Goal: Task Accomplishment & Management: Use online tool/utility

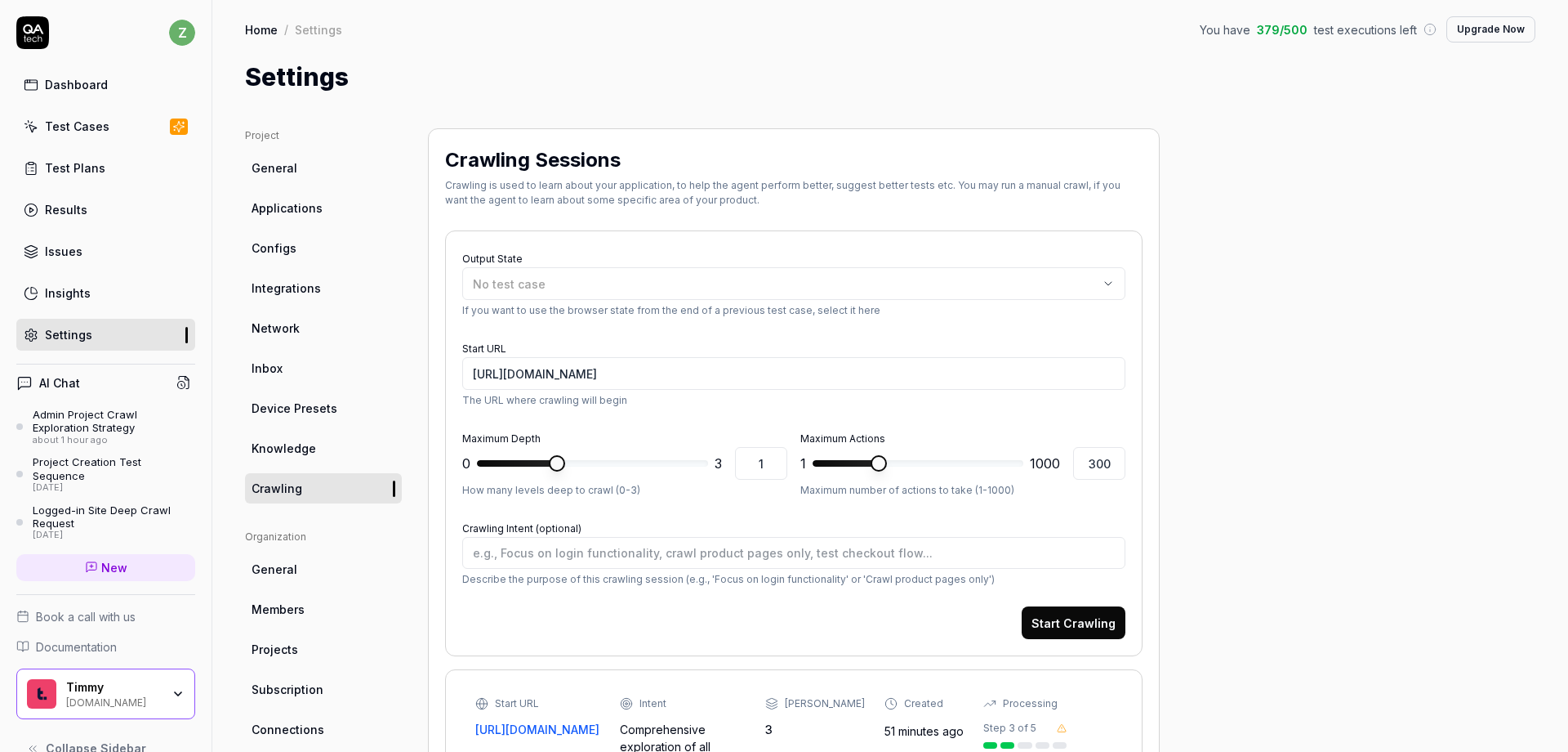
scroll to position [1388, 0]
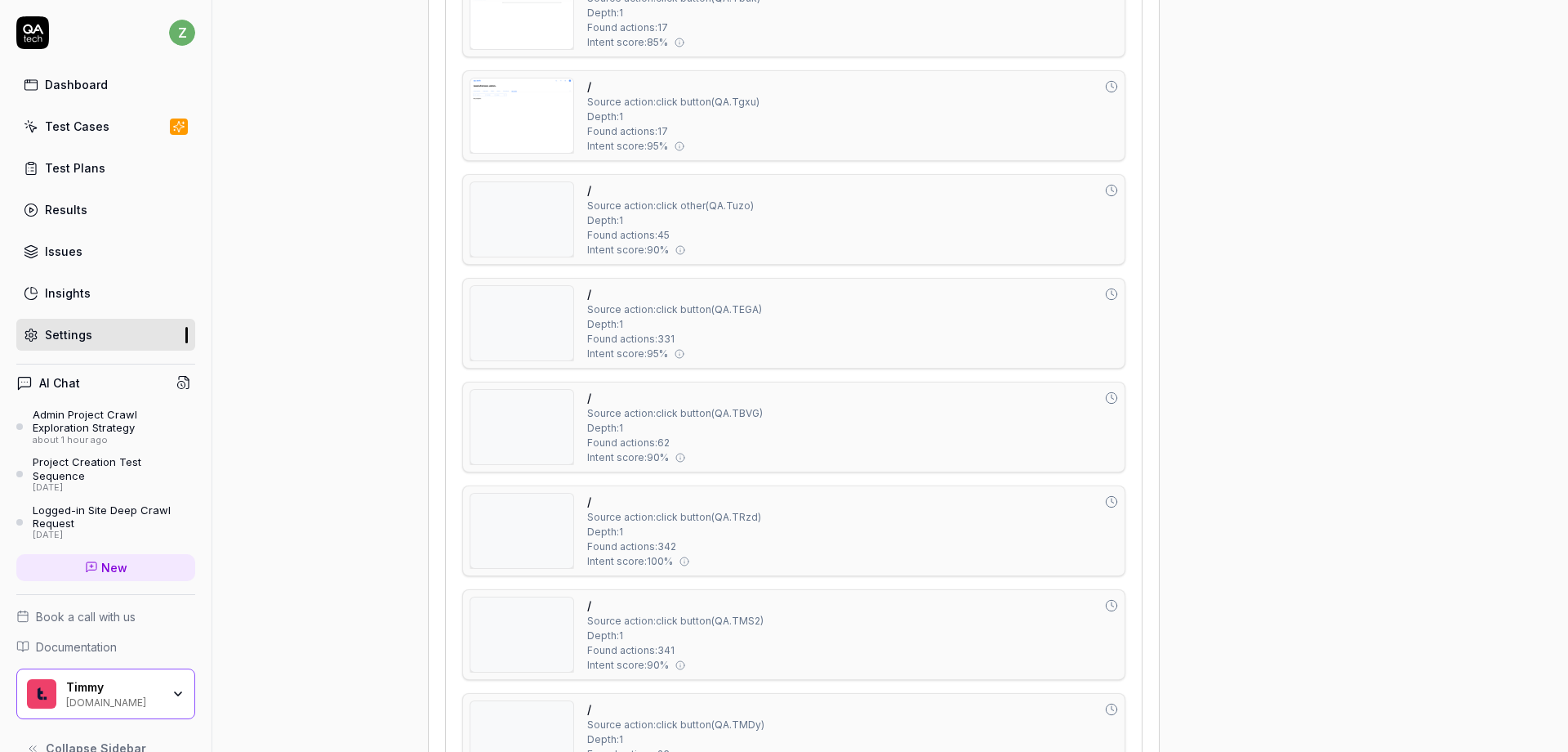
type textarea "*"
click at [85, 169] on div "Test Plans" at bounding box center [75, 168] width 61 height 17
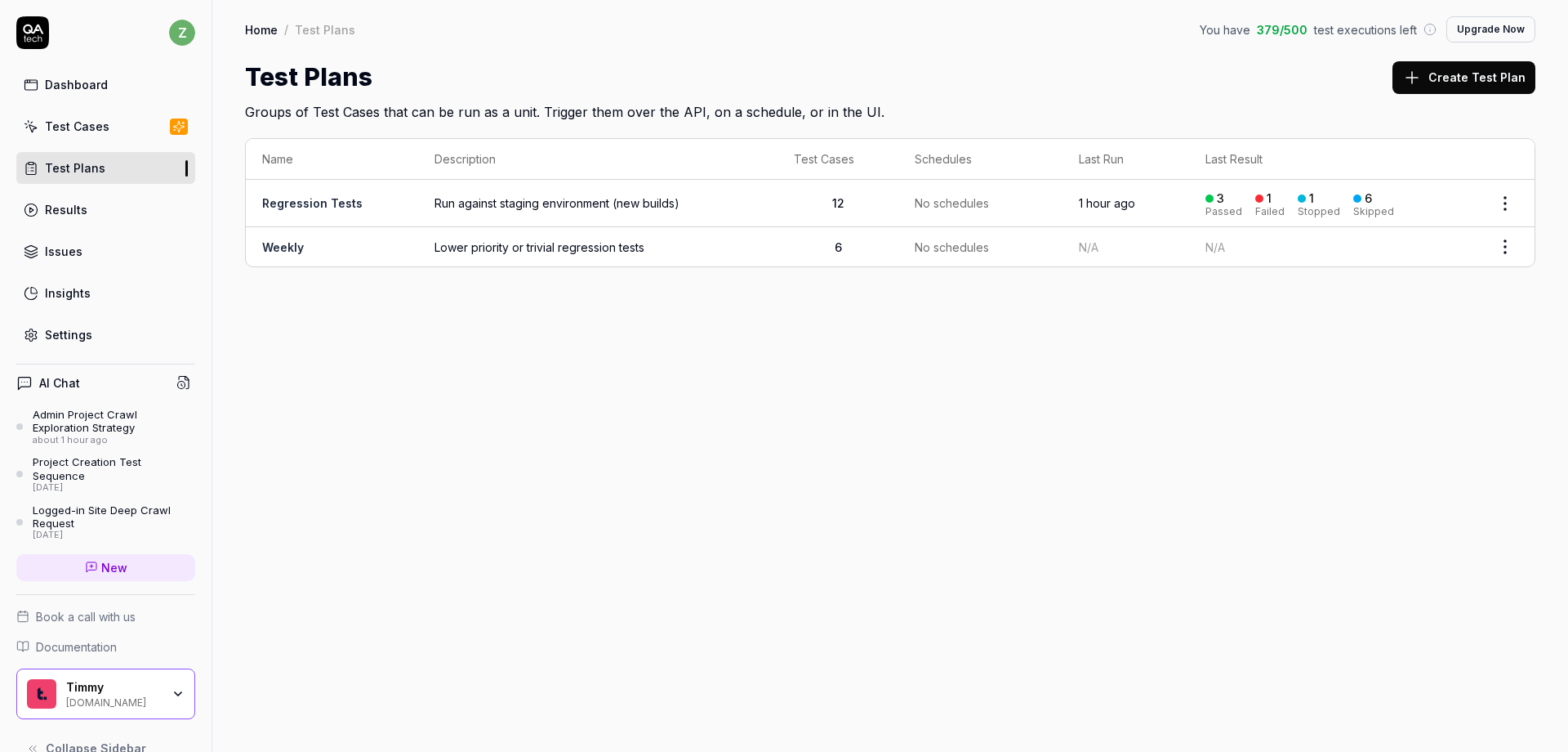
click at [735, 191] on td "Run against staging environment (new builds)" at bounding box center [598, 203] width 359 height 47
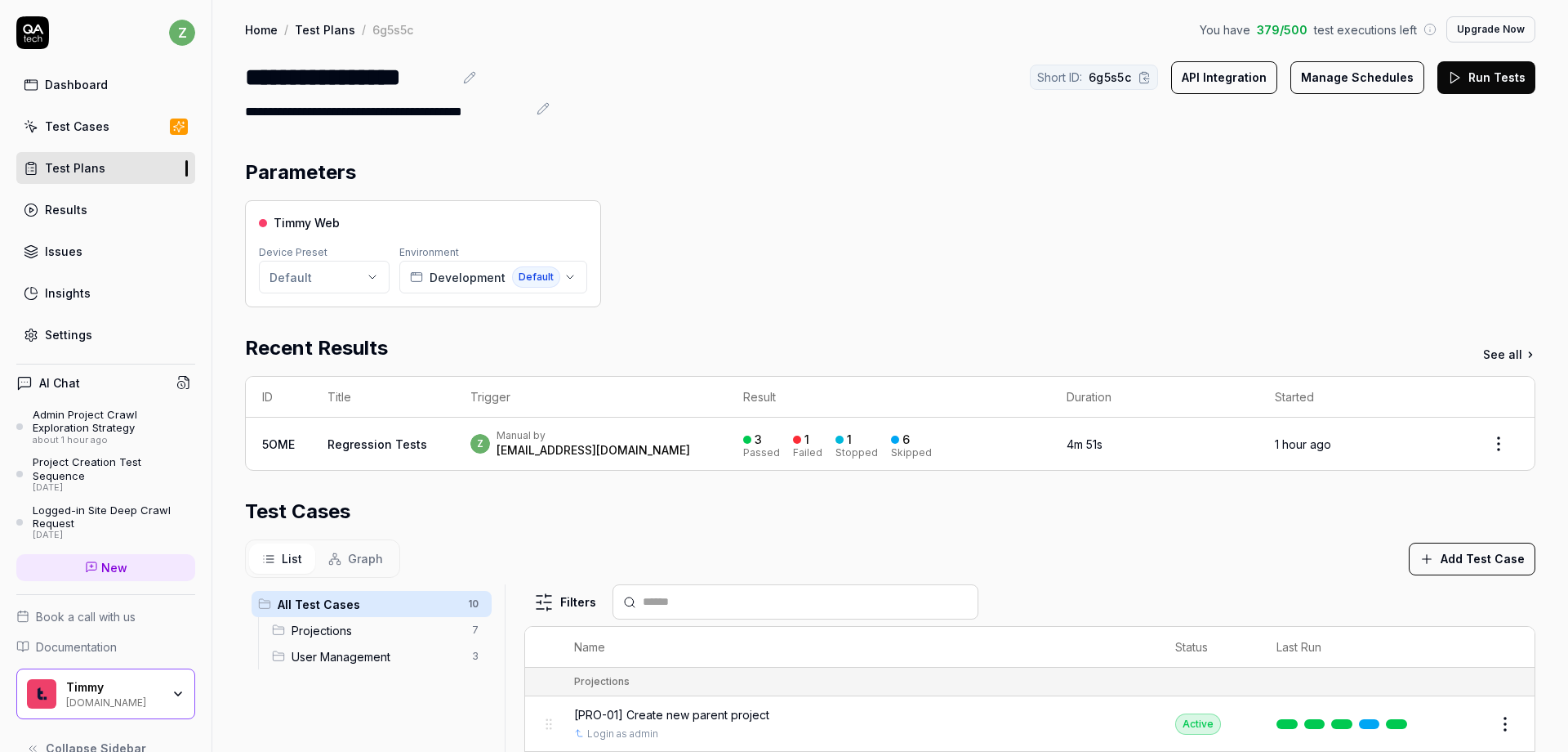
click at [334, 281] on html "**********" at bounding box center [784, 376] width 1568 height 752
click at [760, 244] on html "**********" at bounding box center [784, 376] width 1568 height 752
click at [346, 275] on html "**********" at bounding box center [784, 376] width 1568 height 752
click at [737, 285] on html "**********" at bounding box center [784, 376] width 1568 height 752
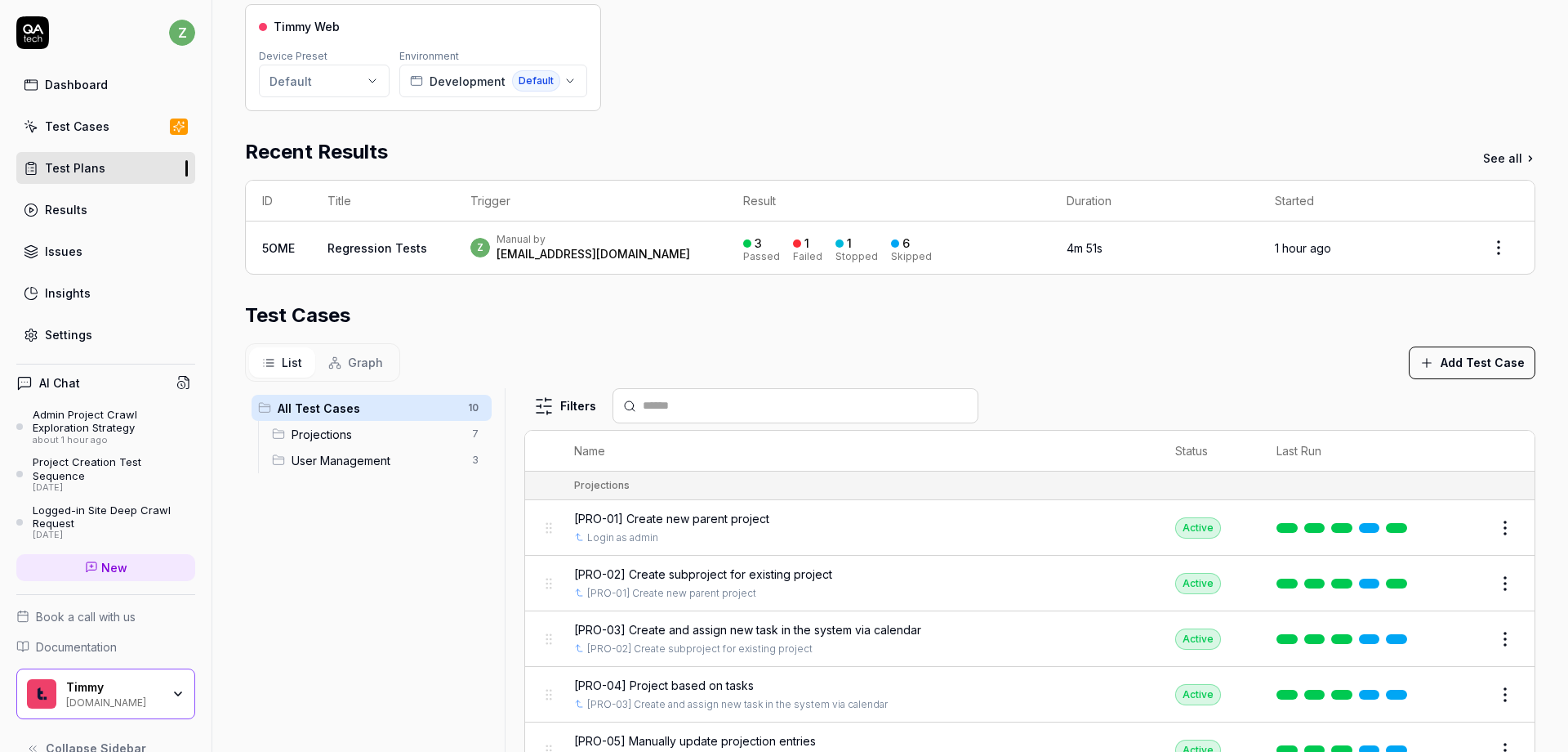
click at [1530, 406] on div "Parameters Timmy Web Device Preset Default Environment Development Default Rece…" at bounding box center [890, 395] width 1356 height 901
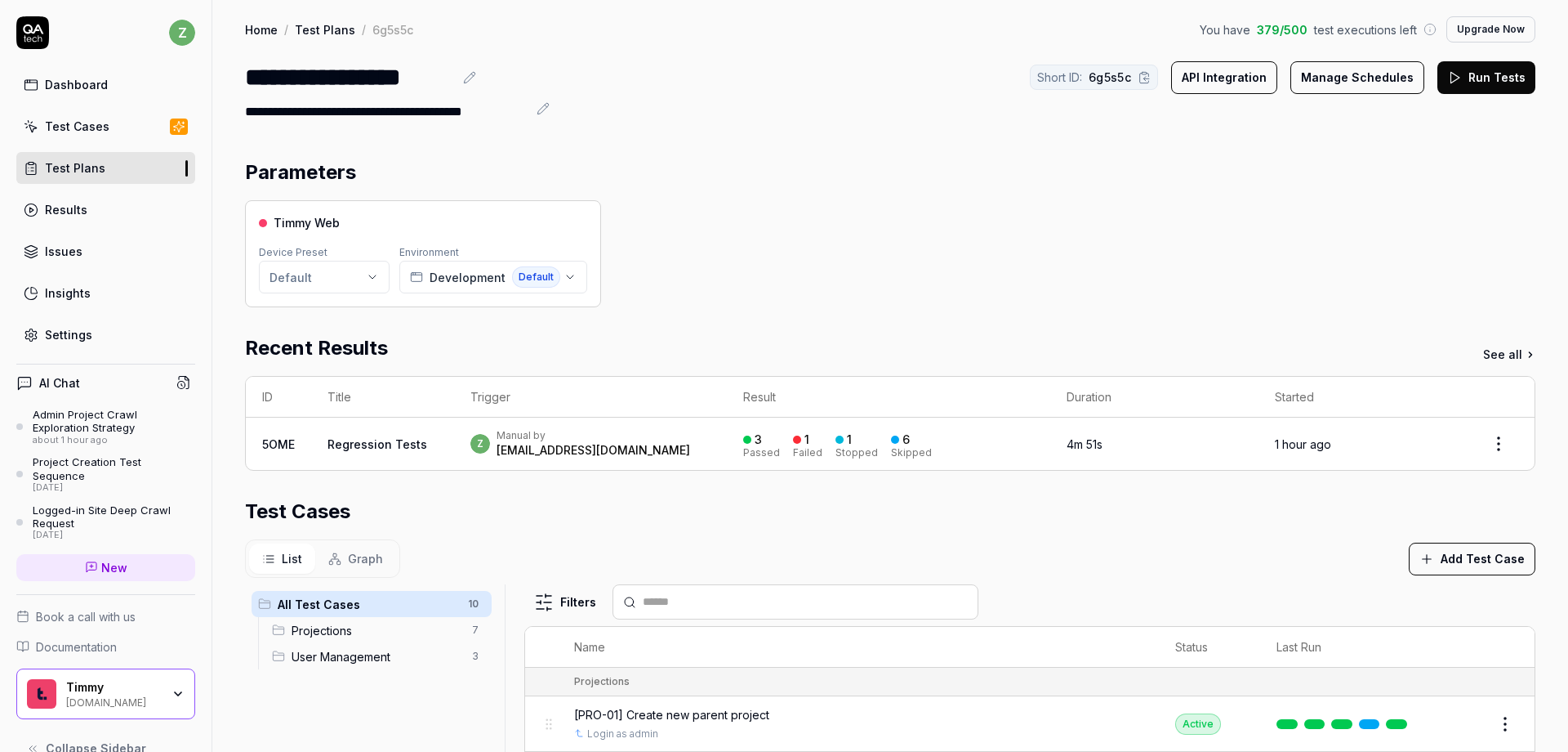
click at [619, 449] on div "z Manual by zach@rangeworks.io" at bounding box center [590, 443] width 241 height 29
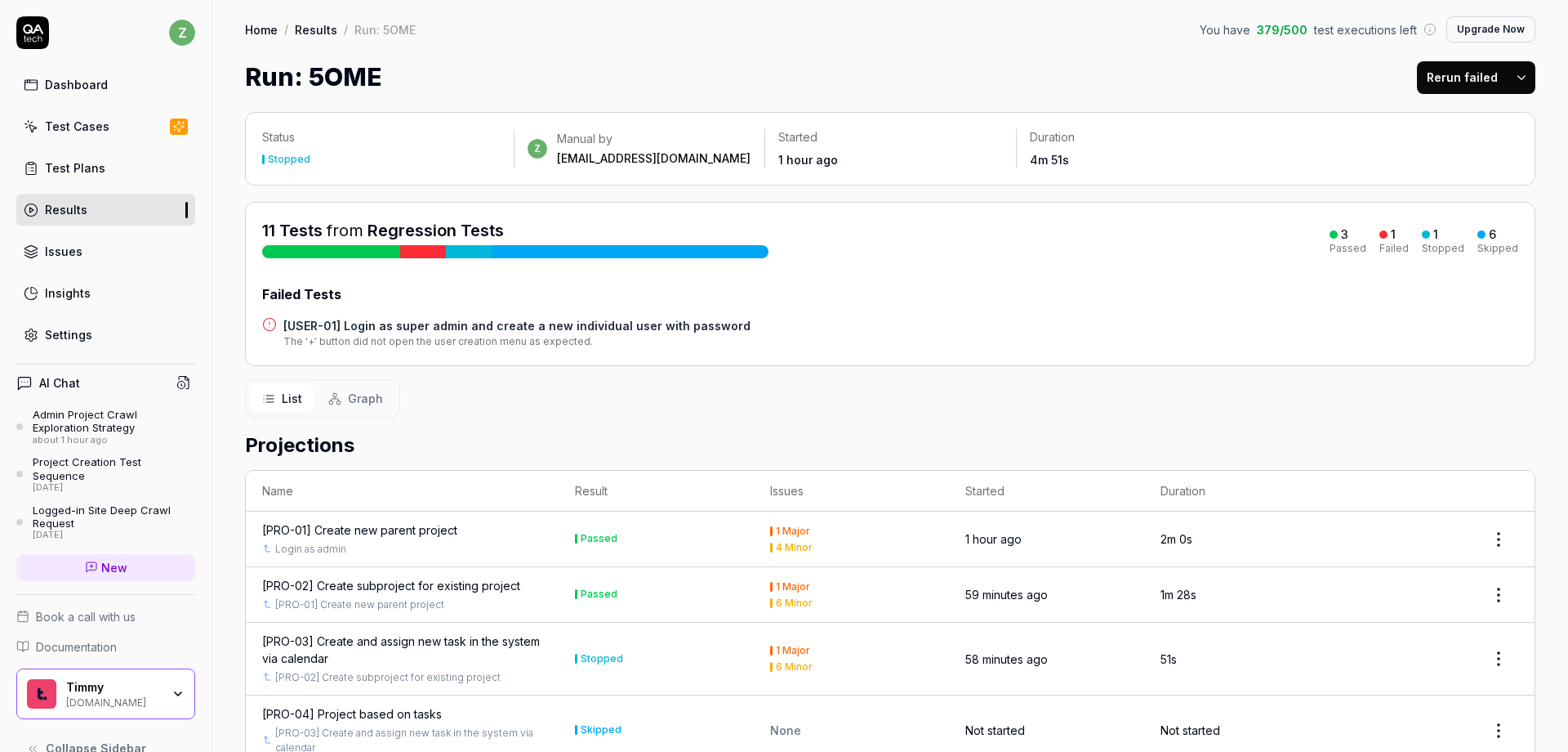
click at [1441, 72] on button "Rerun failed" at bounding box center [1462, 77] width 91 height 33
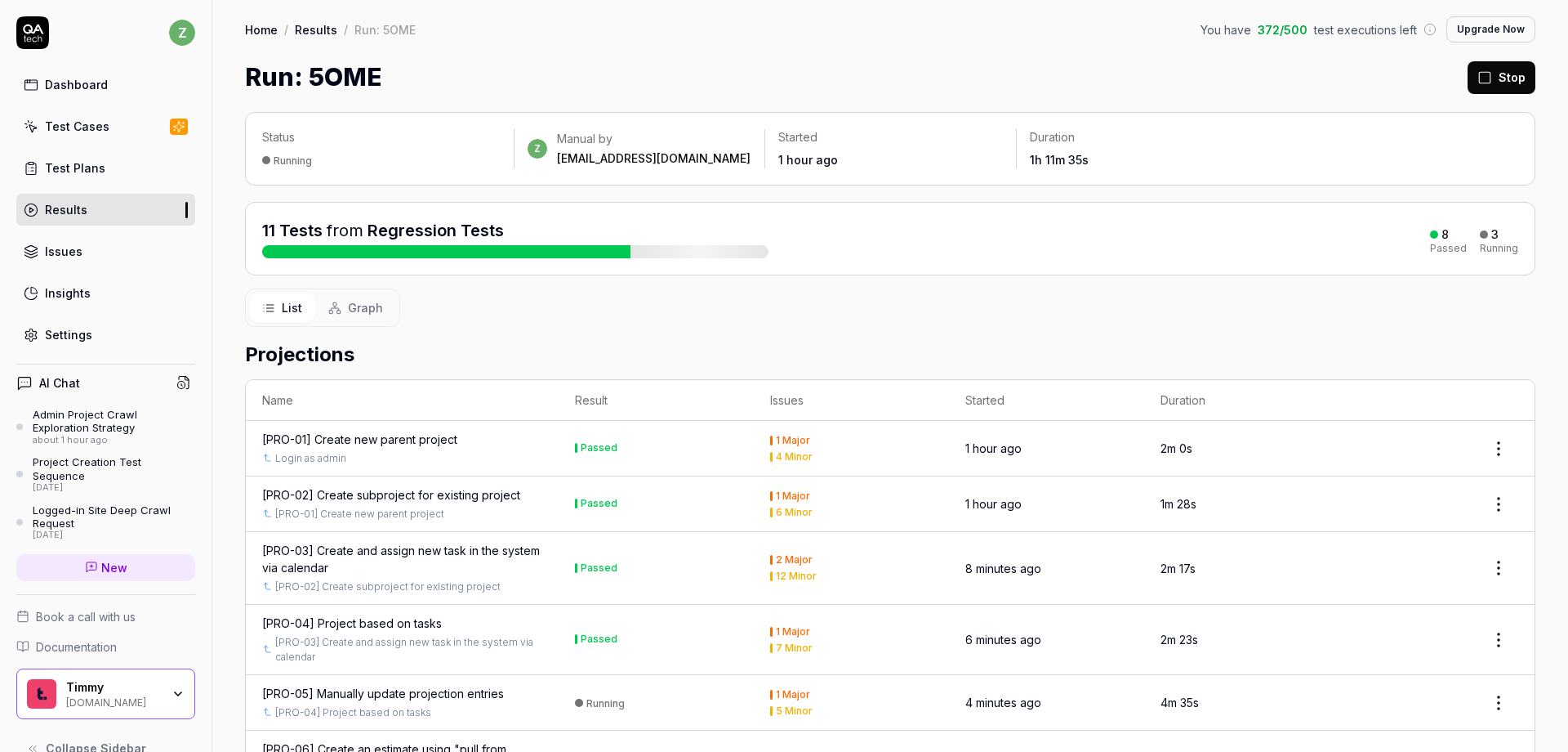
click at [1494, 76] on button "Stop" at bounding box center [1502, 77] width 68 height 33
click at [319, 28] on link "Results" at bounding box center [315, 29] width 43 height 16
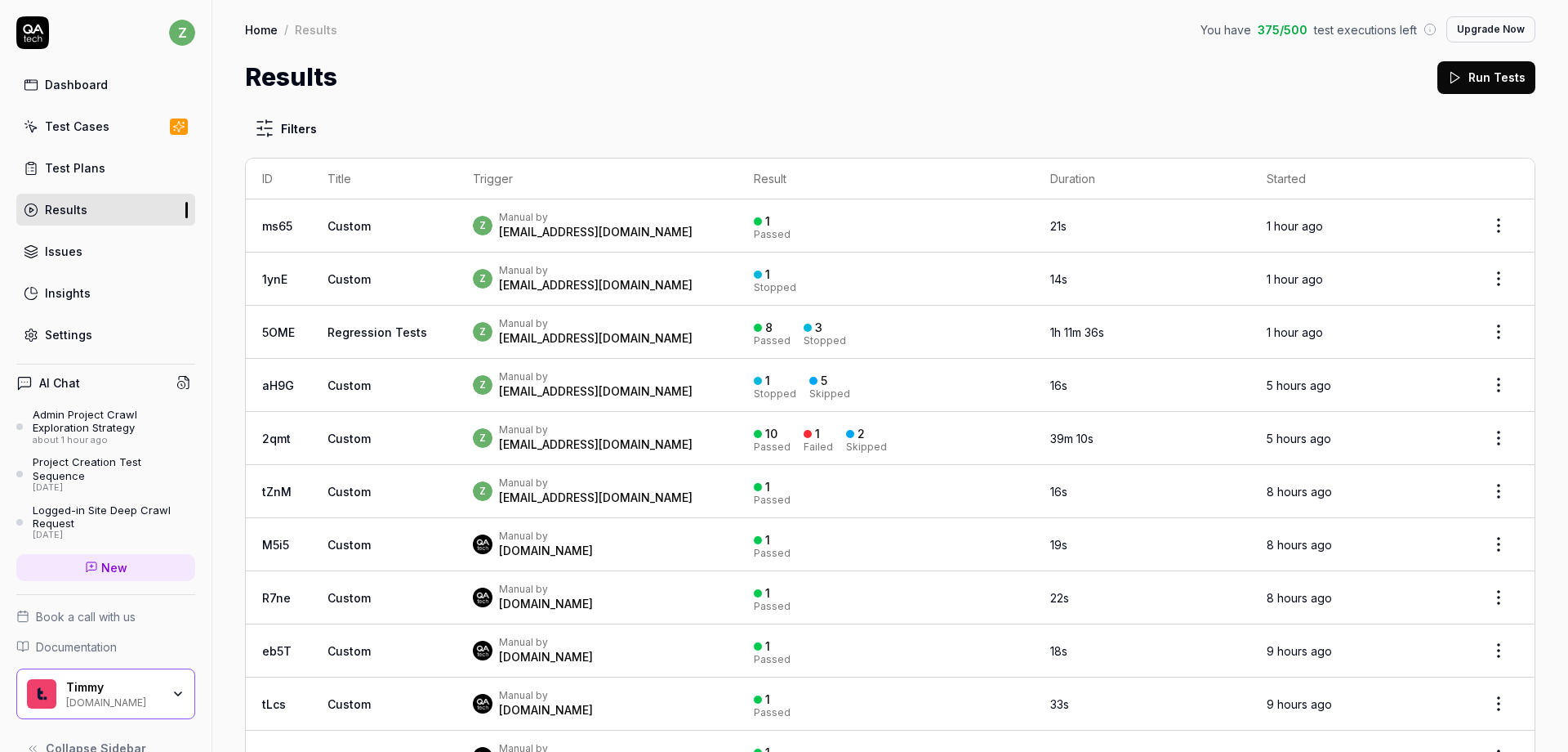
click at [111, 175] on link "Test Plans" at bounding box center [105, 168] width 179 height 32
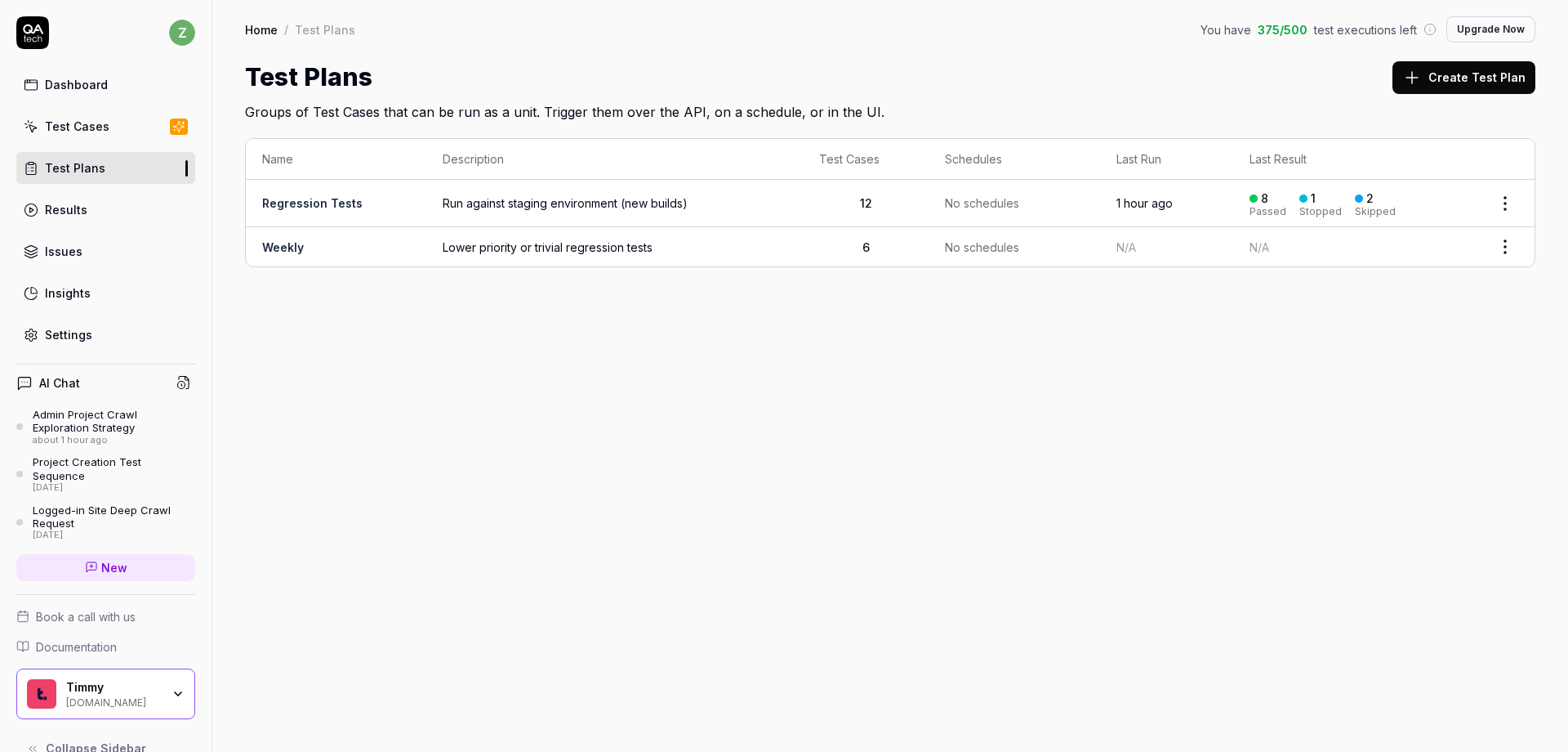
click at [515, 202] on span "Run against staging environment (new builds)" at bounding box center [615, 203] width 344 height 17
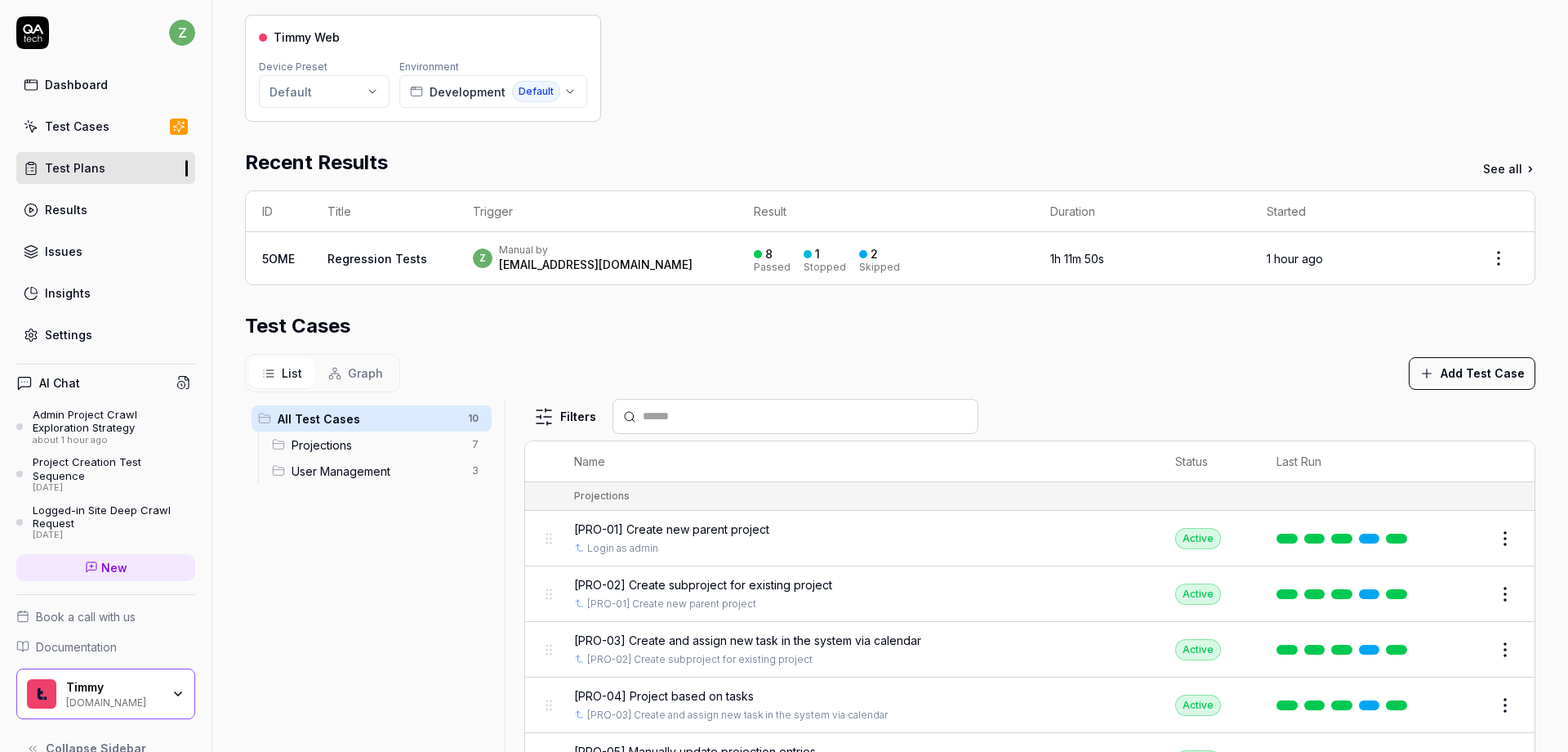
scroll to position [196, 0]
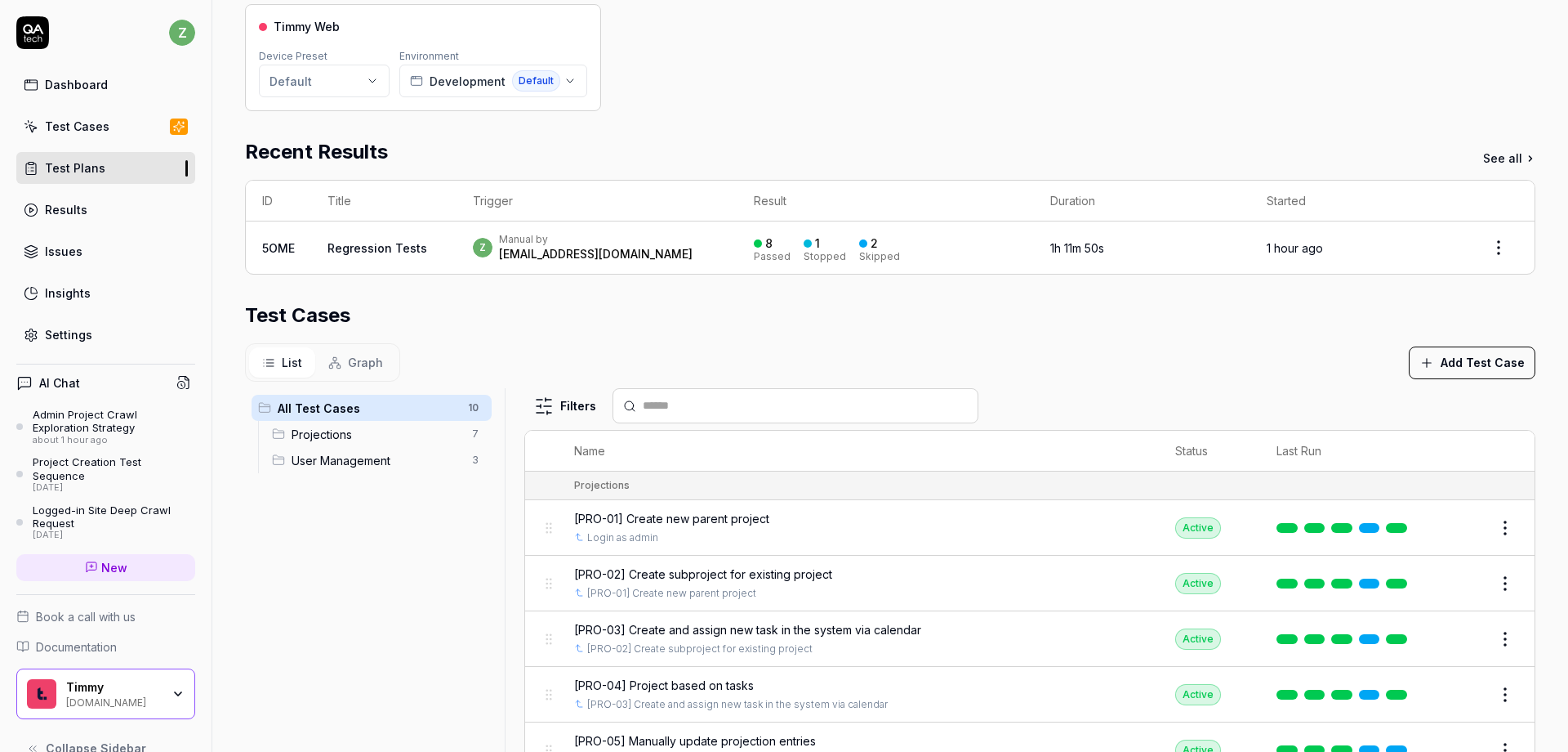
click at [1445, 359] on button "Add Test Case" at bounding box center [1472, 363] width 127 height 33
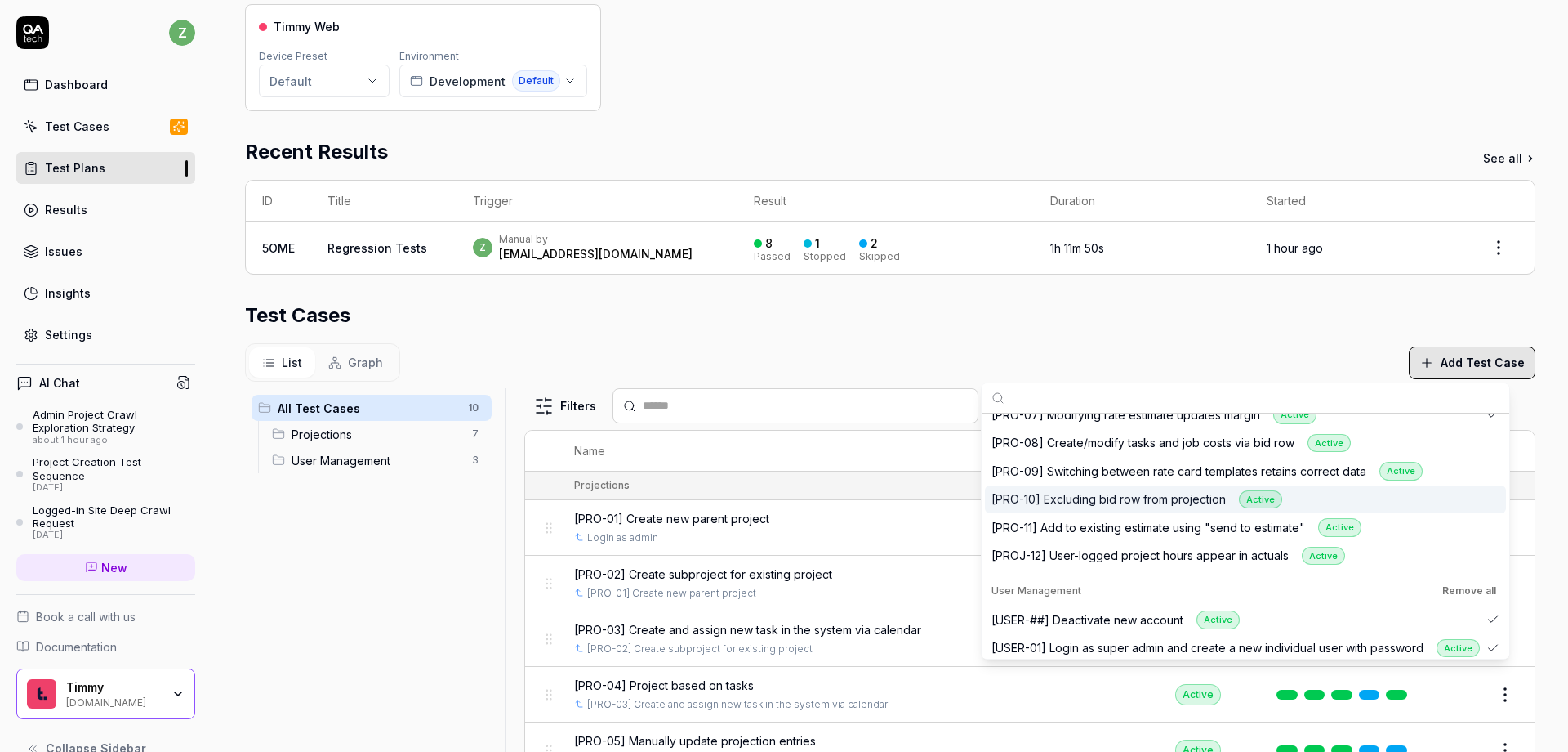
scroll to position [449, 0]
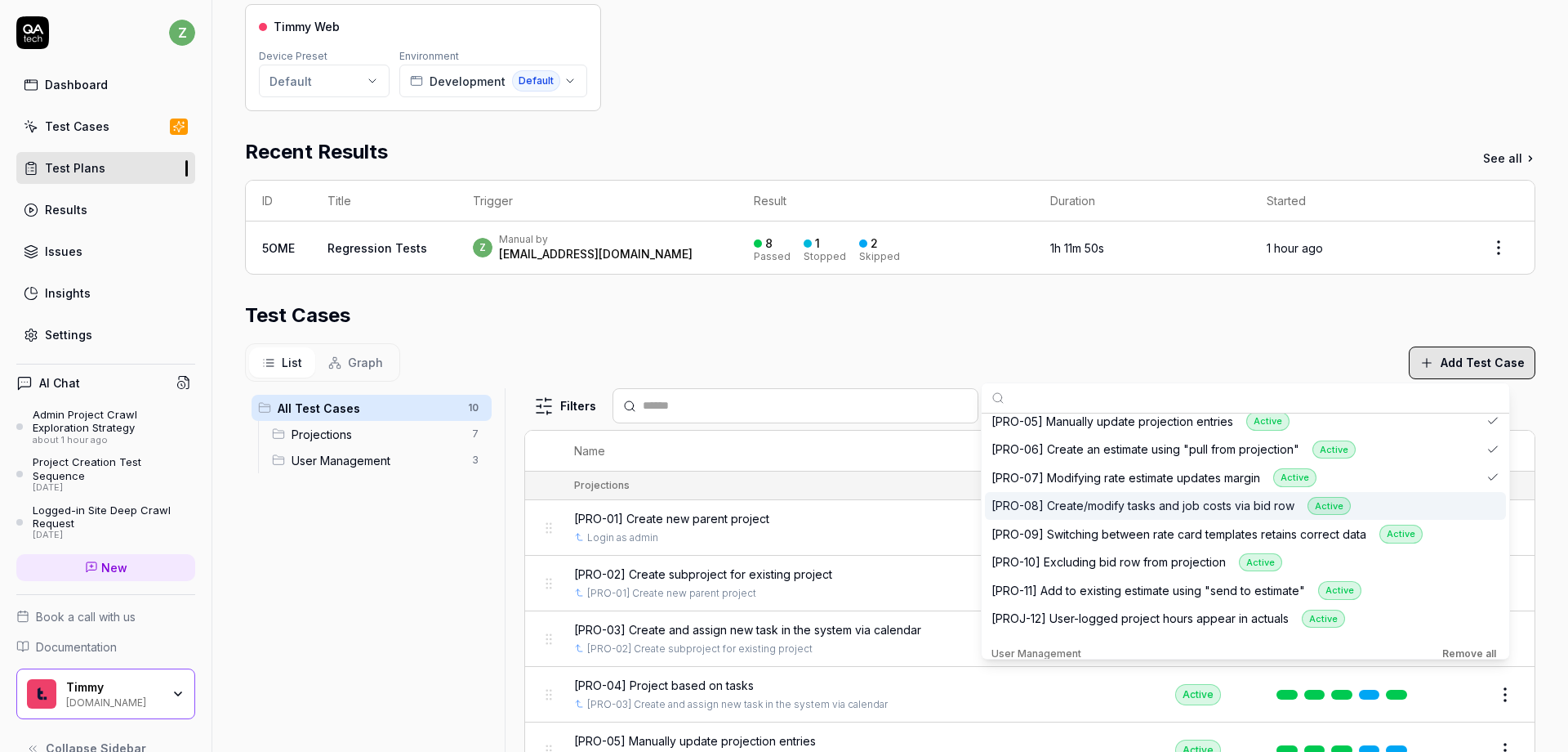
click at [1424, 510] on div "[PRO-08] Create/modify tasks and job costs via bid row Active" at bounding box center [1246, 506] width 521 height 29
click at [1450, 536] on div "[PRO-09] Switching between rate card templates retains correct data Active" at bounding box center [1246, 534] width 521 height 29
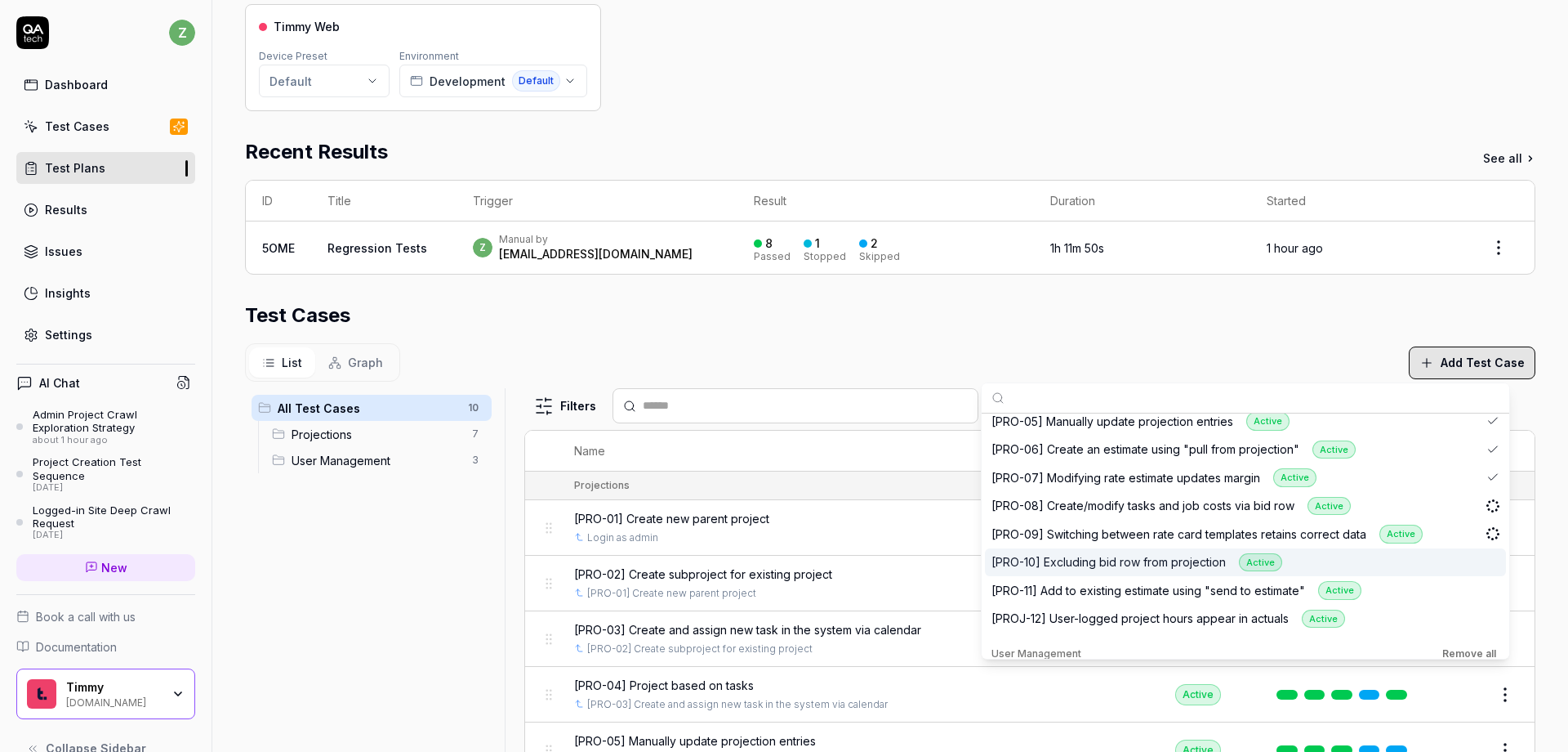
click at [1448, 565] on div "[PRO-10] Excluding bid row from projection Active" at bounding box center [1246, 562] width 521 height 29
click at [1442, 587] on div "[PRO-11] Add to existing estimate using "send to estimate" Active" at bounding box center [1246, 590] width 521 height 29
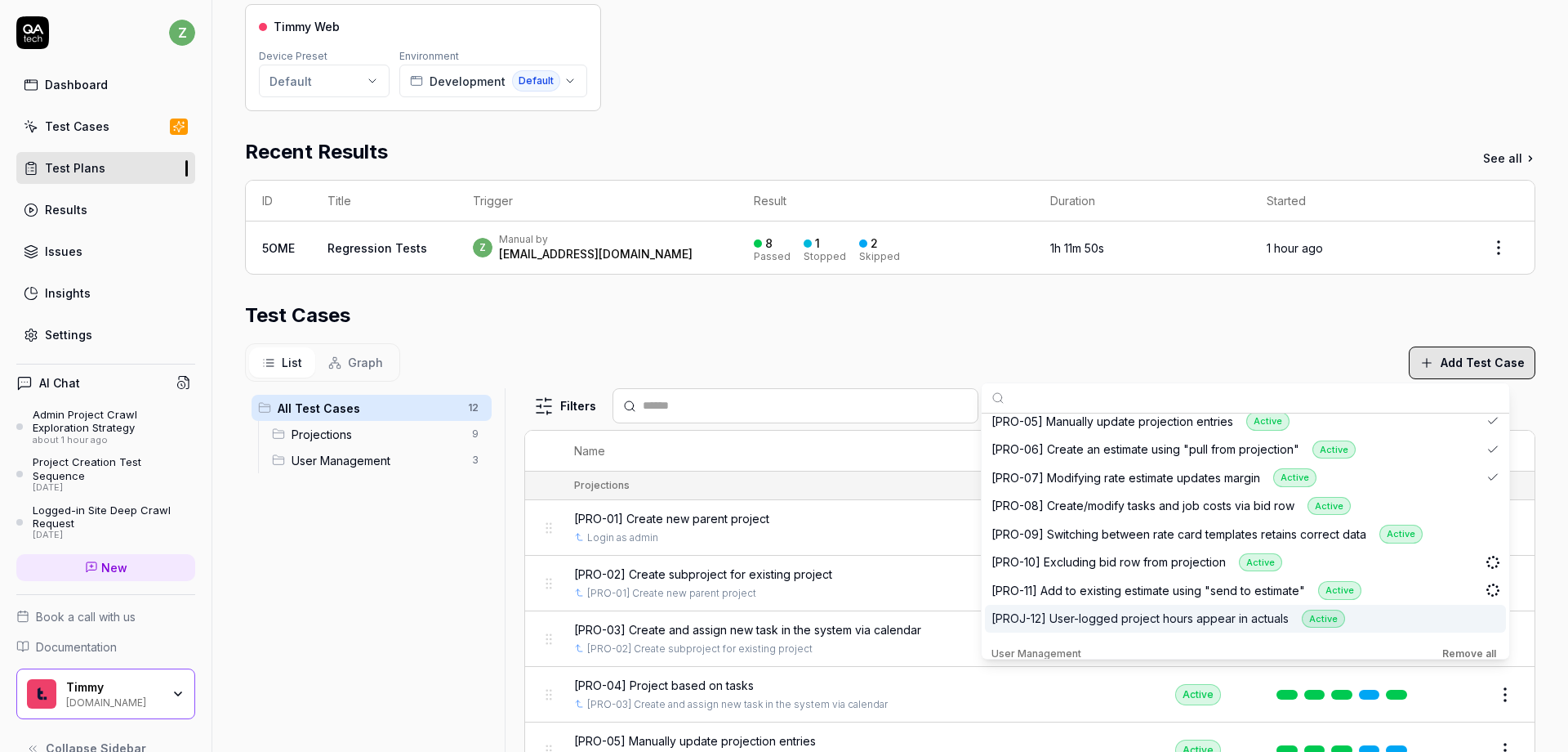
click at [1442, 611] on div "[PROJ-12] User-logged project hours appear in actuals Active" at bounding box center [1246, 619] width 521 height 29
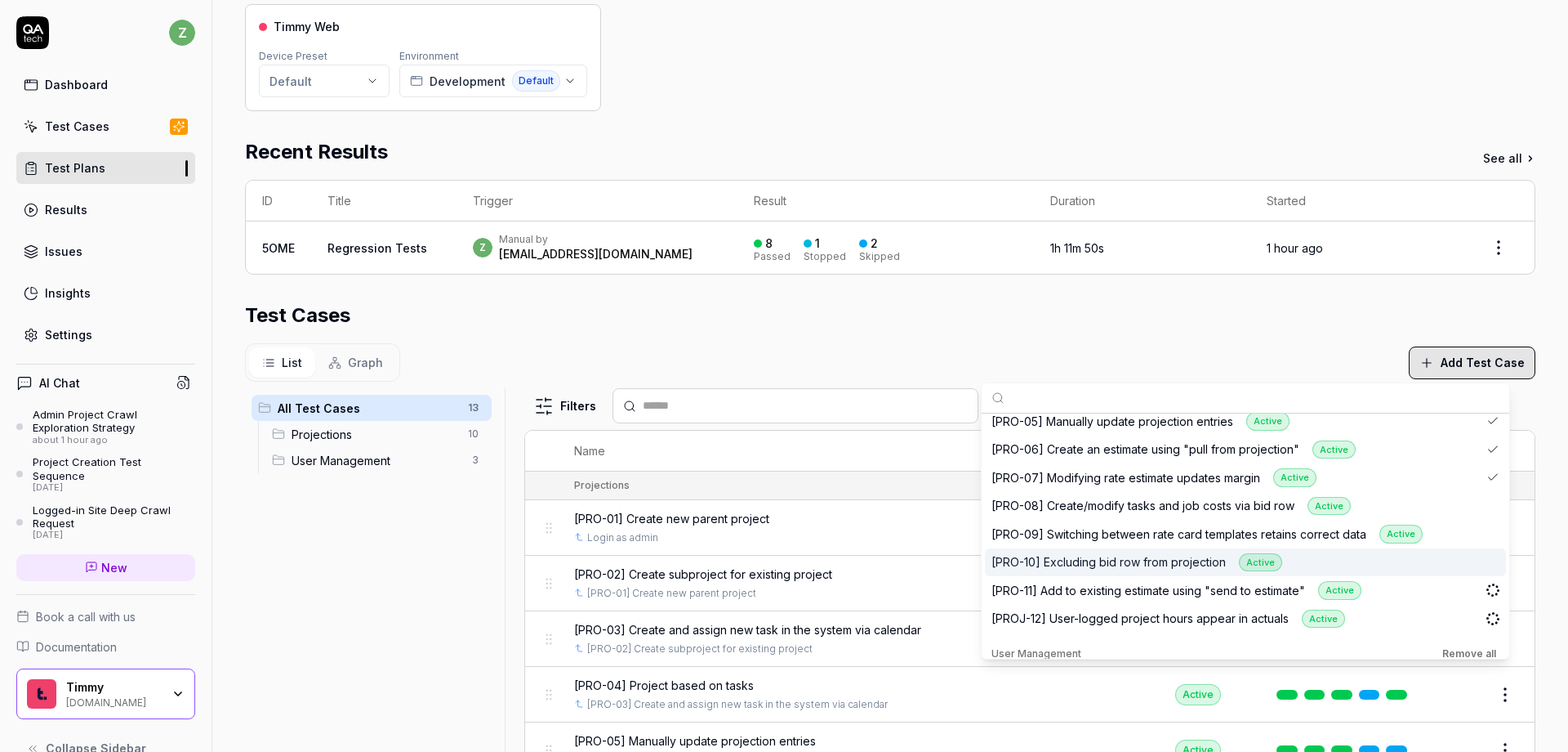
click at [1551, 516] on div "Parameters Timmy Web Device Preset Default Environment Development Default Rece…" at bounding box center [890, 395] width 1356 height 901
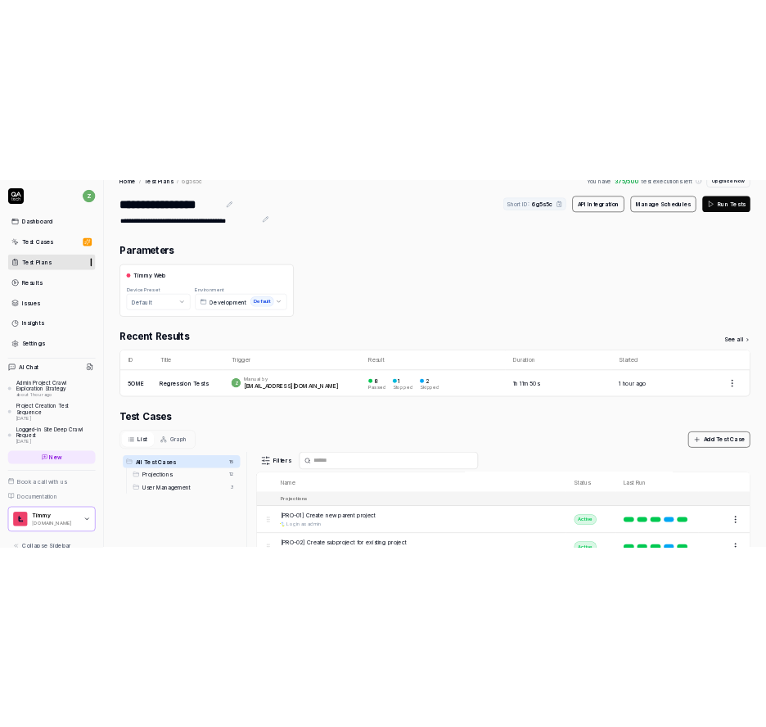
scroll to position [0, 0]
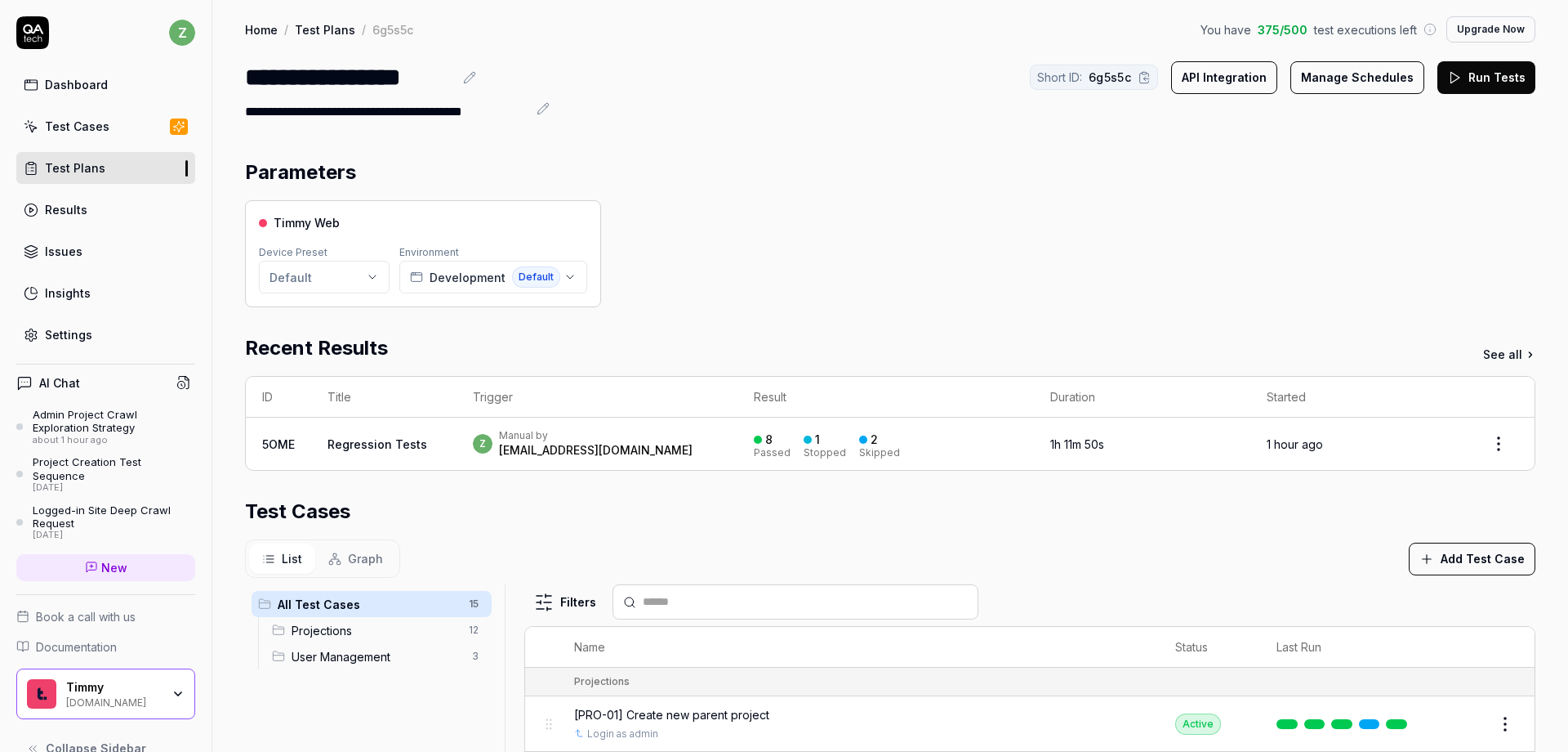
click at [1479, 79] on button "Run Tests" at bounding box center [1487, 77] width 98 height 33
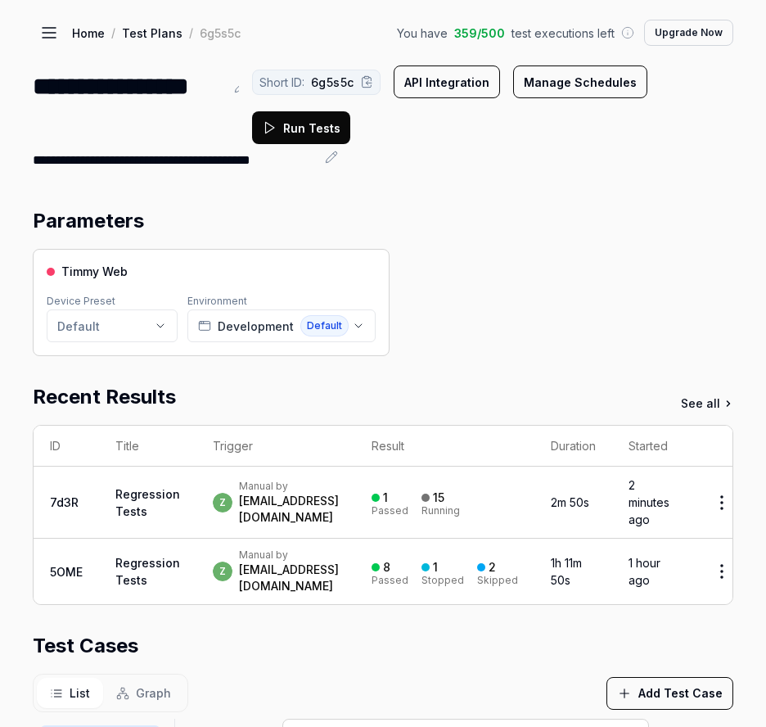
click at [331, 507] on div "[EMAIL_ADDRESS][DOMAIN_NAME]" at bounding box center [289, 509] width 100 height 33
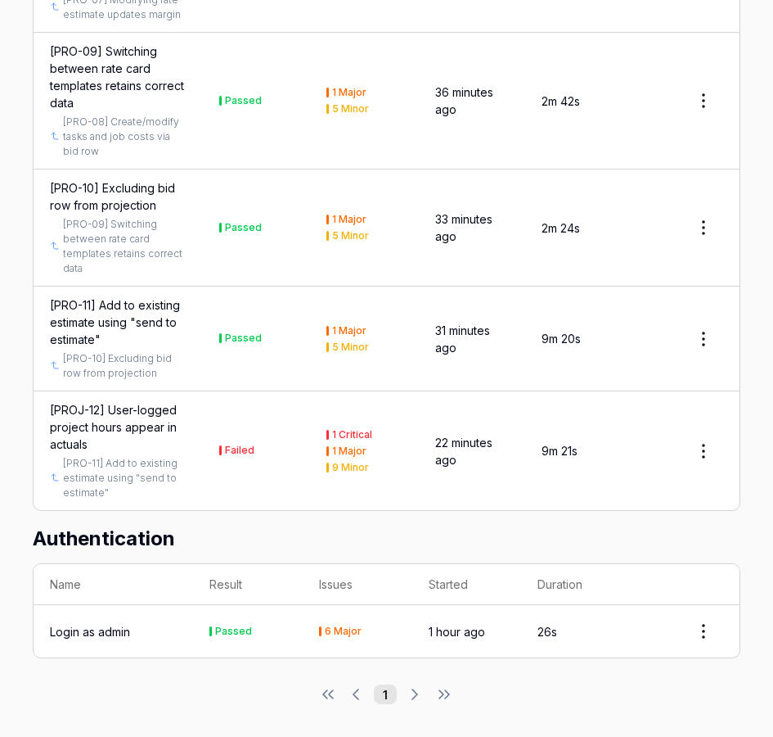
scroll to position [1770, 0]
click at [115, 426] on div "[PROJ-12] User-logged project hours appear in actuals" at bounding box center [118, 427] width 137 height 52
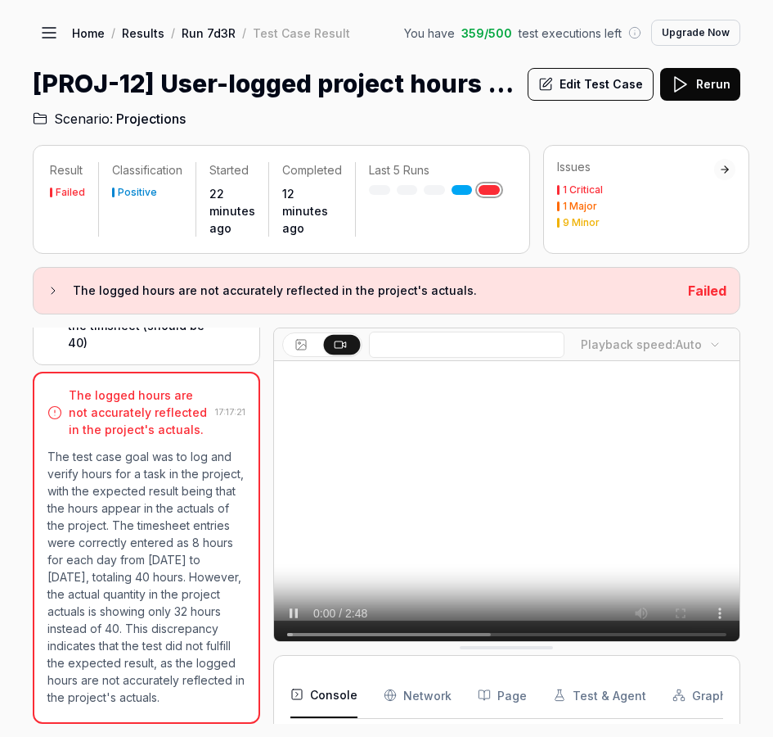
scroll to position [1162, 0]
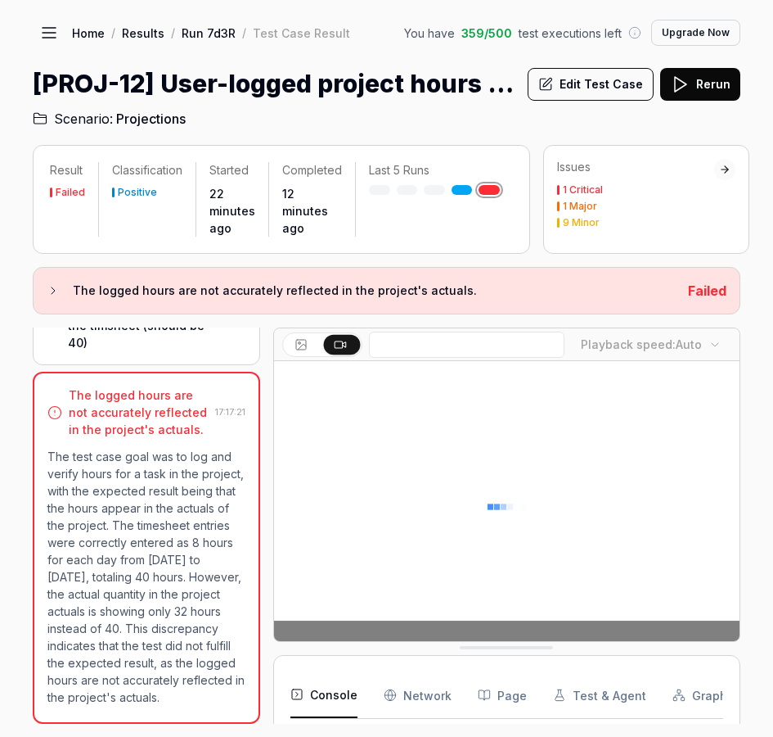
click at [399, 476] on video at bounding box center [507, 506] width 466 height 291
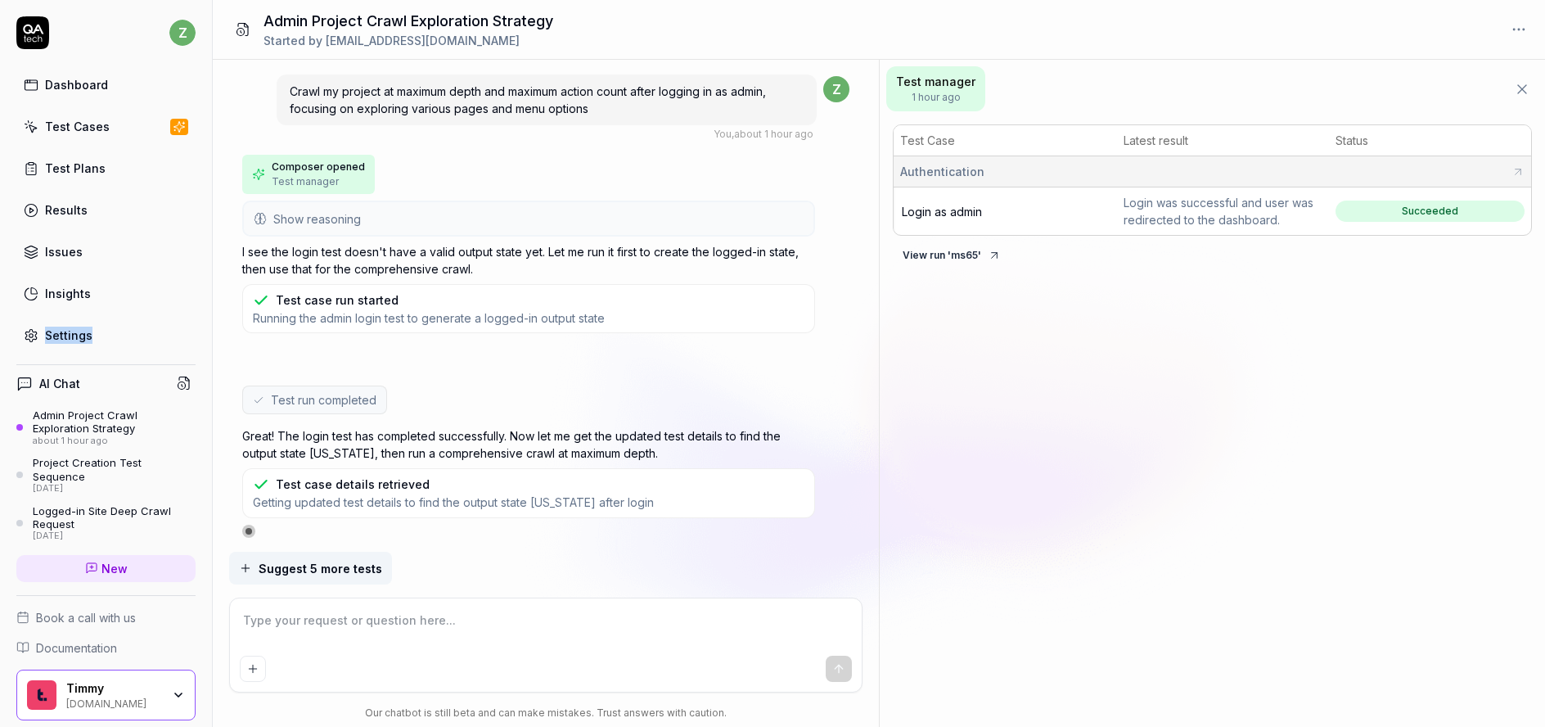
scroll to position [2, 0]
type textarea "*"
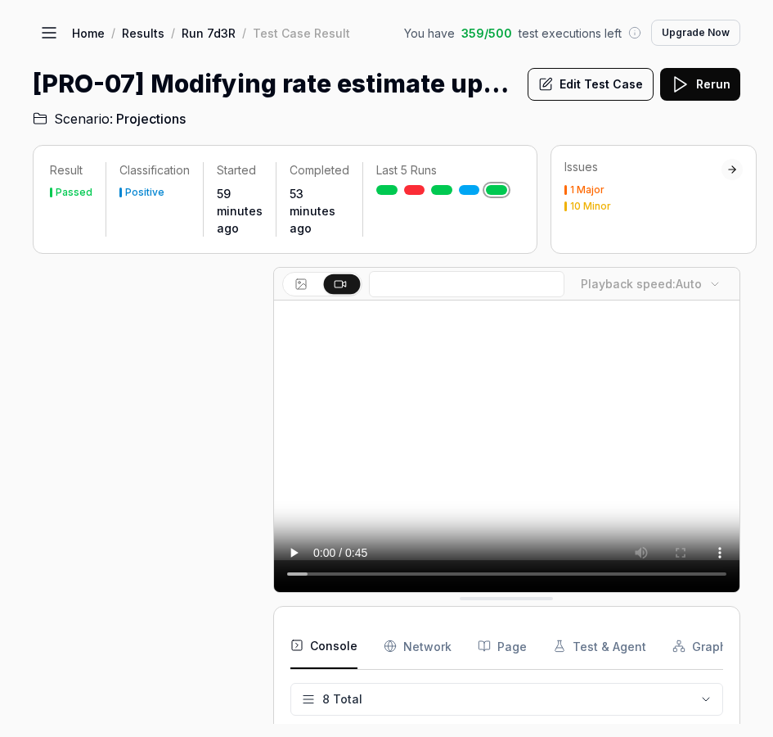
scroll to position [1212, 0]
